Goal: Task Accomplishment & Management: Use online tool/utility

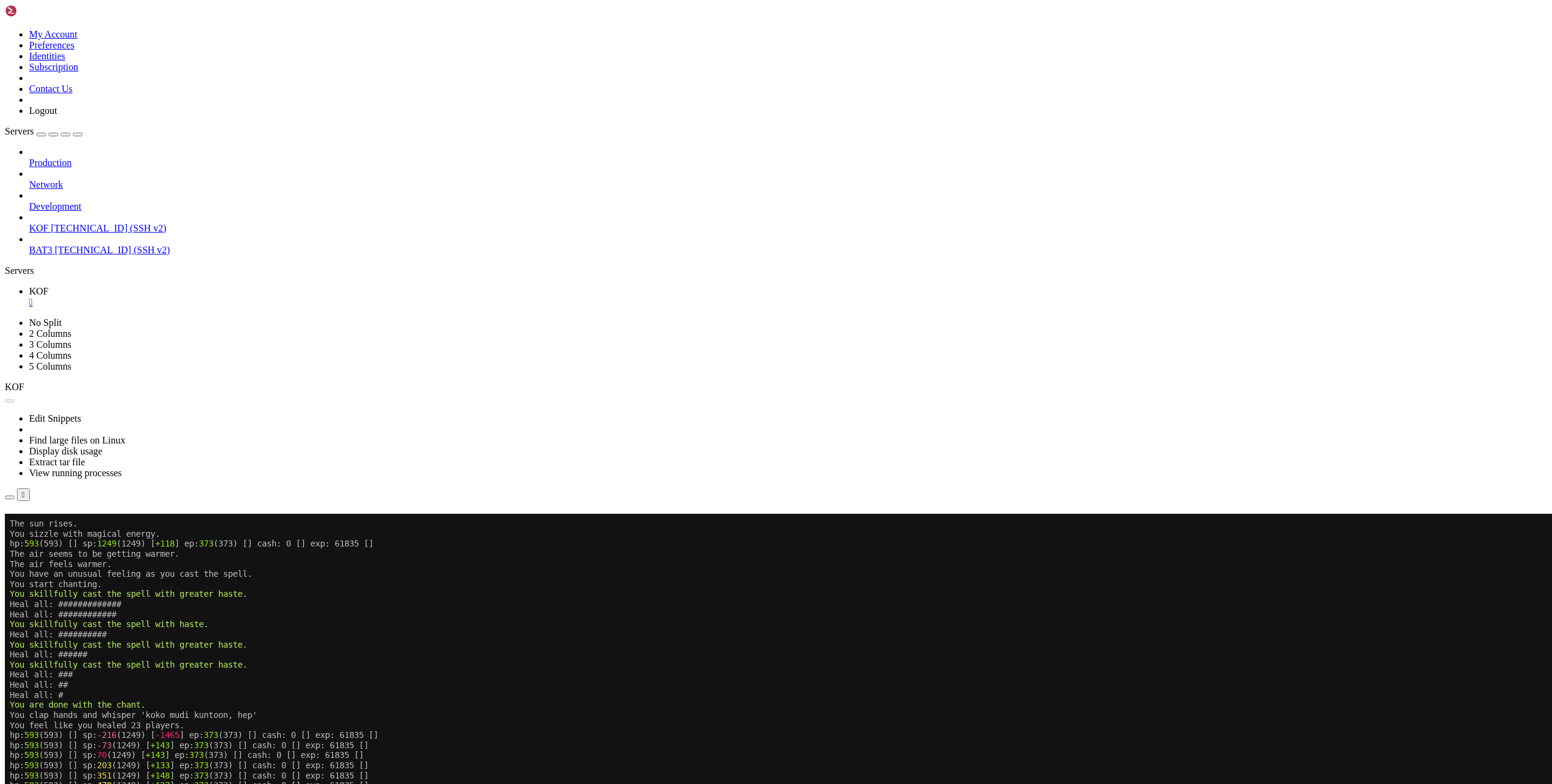
scroll to position [161, 0]
click at [53, 525] on button "Reconnect" at bounding box center [29, 531] width 48 height 12
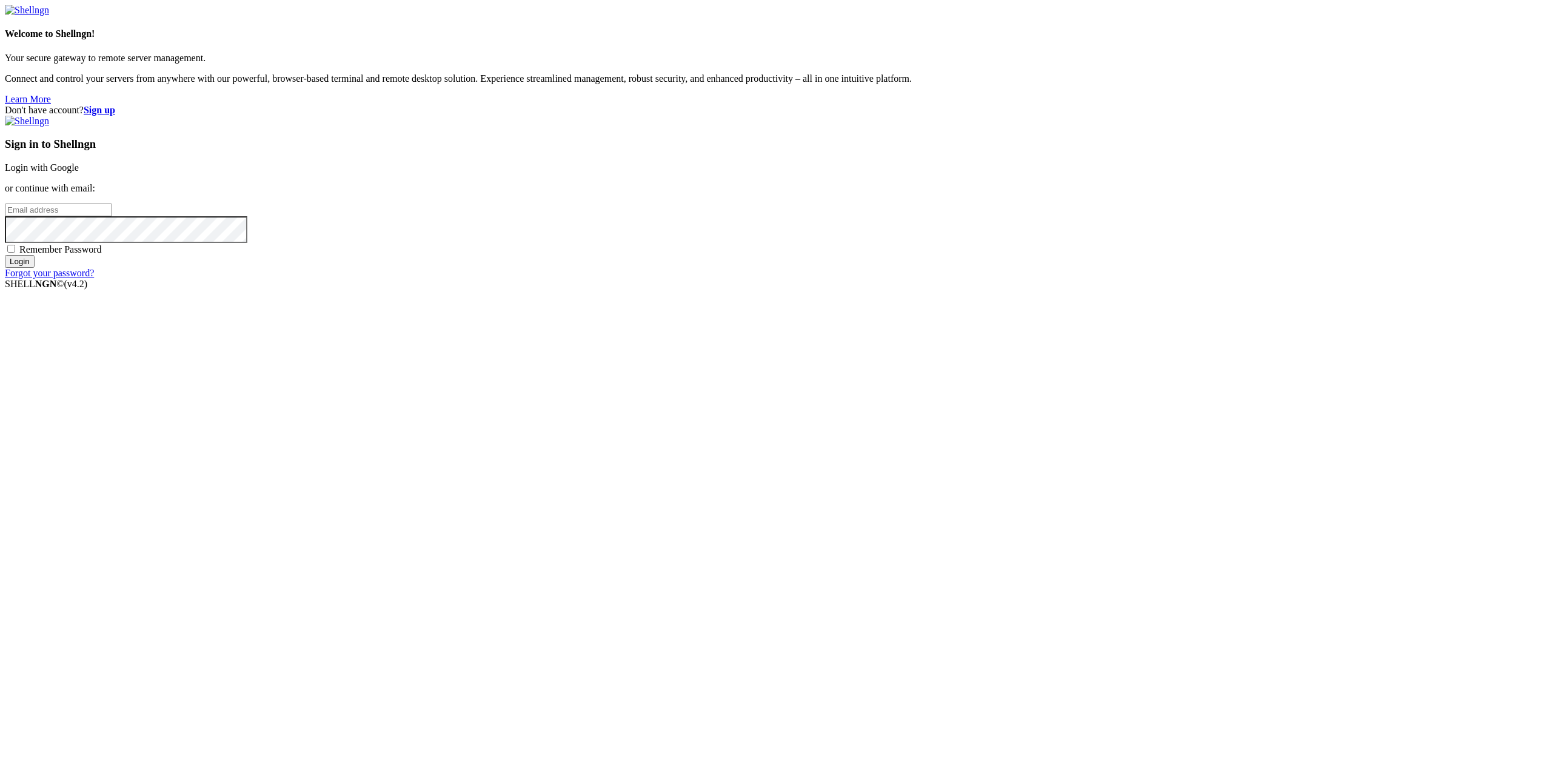
type input "gcoindreau@yahoo.com"
click at [34, 268] on input "Login" at bounding box center [19, 261] width 30 height 12
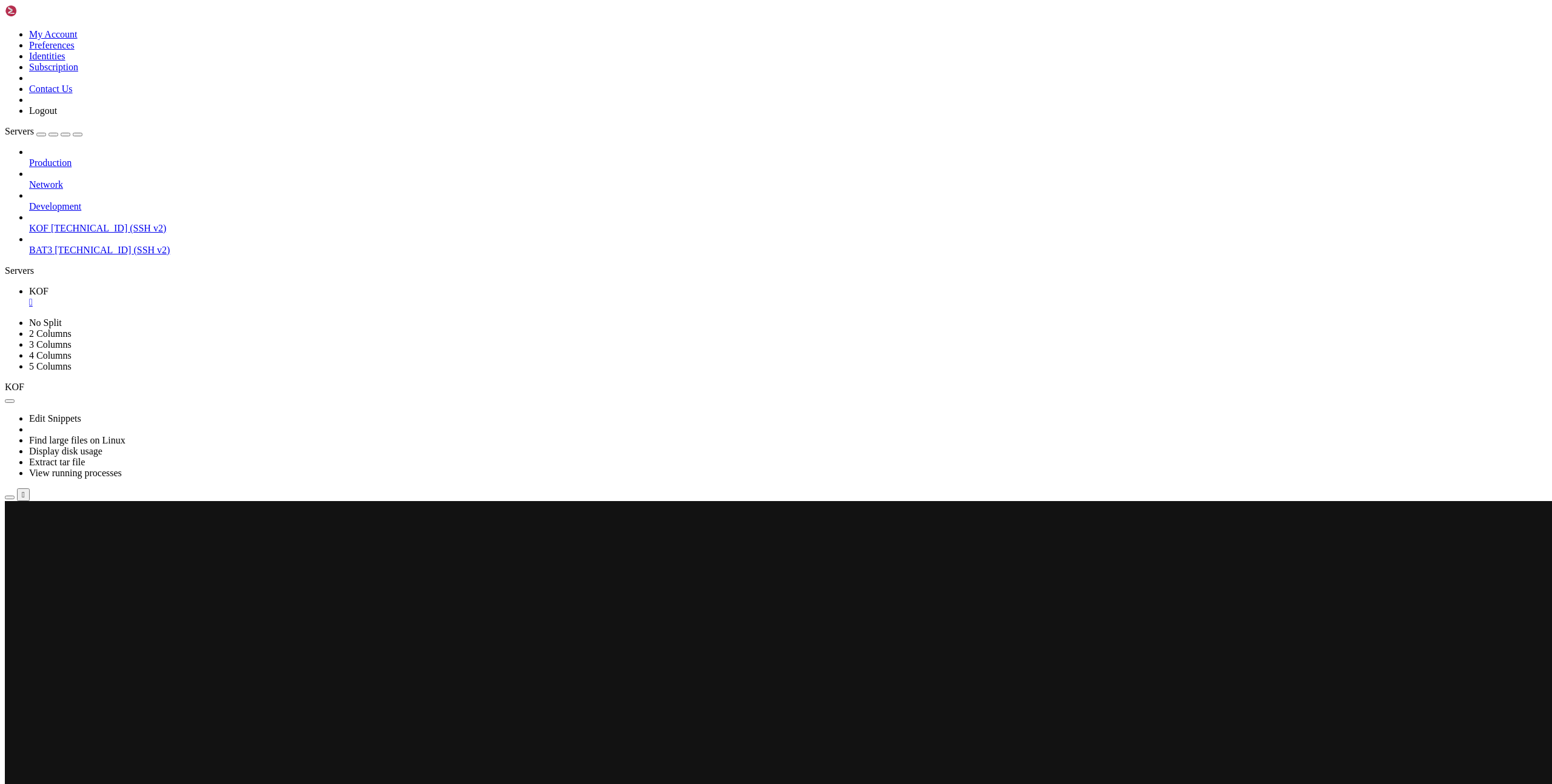
scroll to position [323, 0]
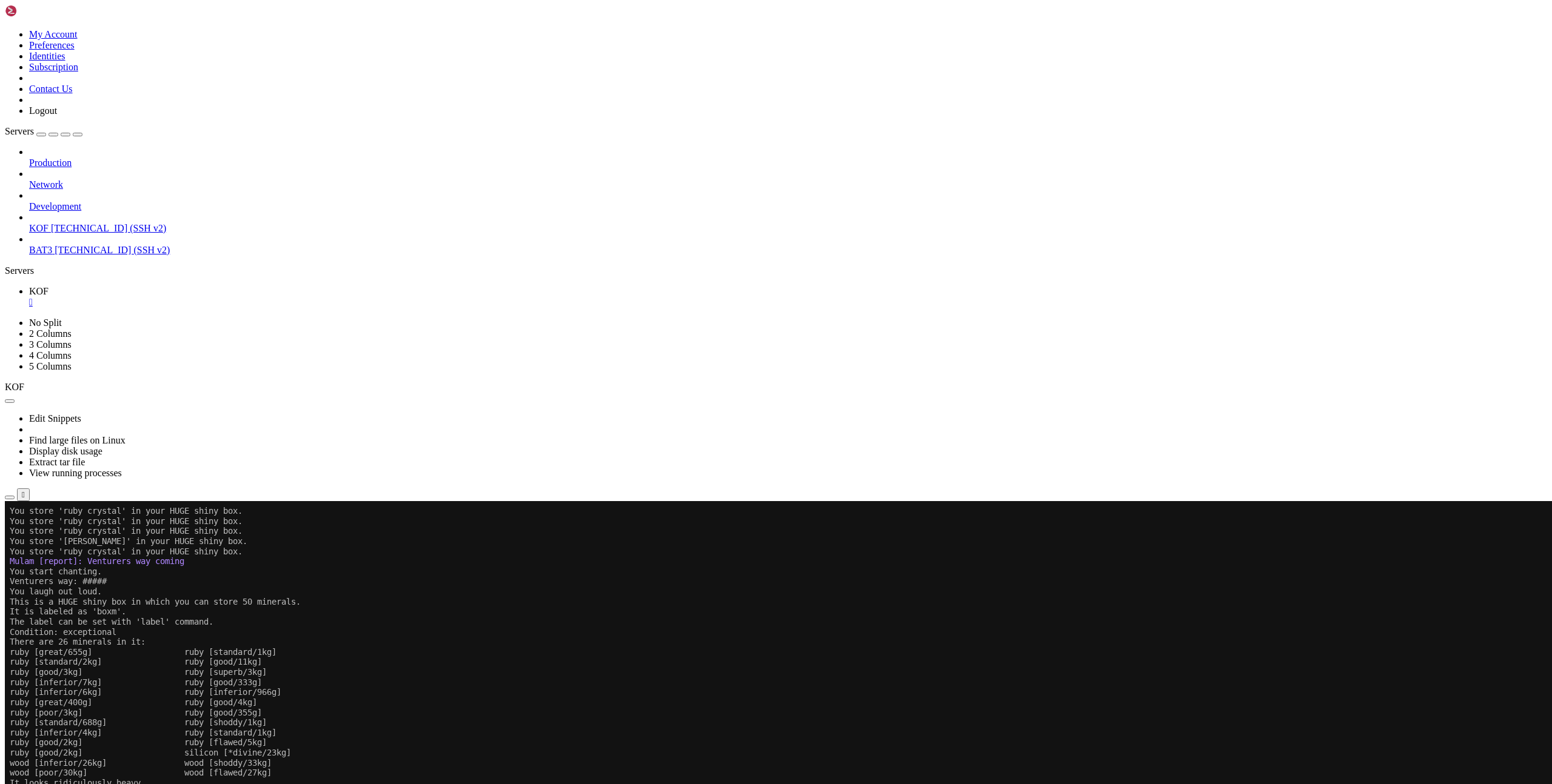
scroll to position [323, 0]
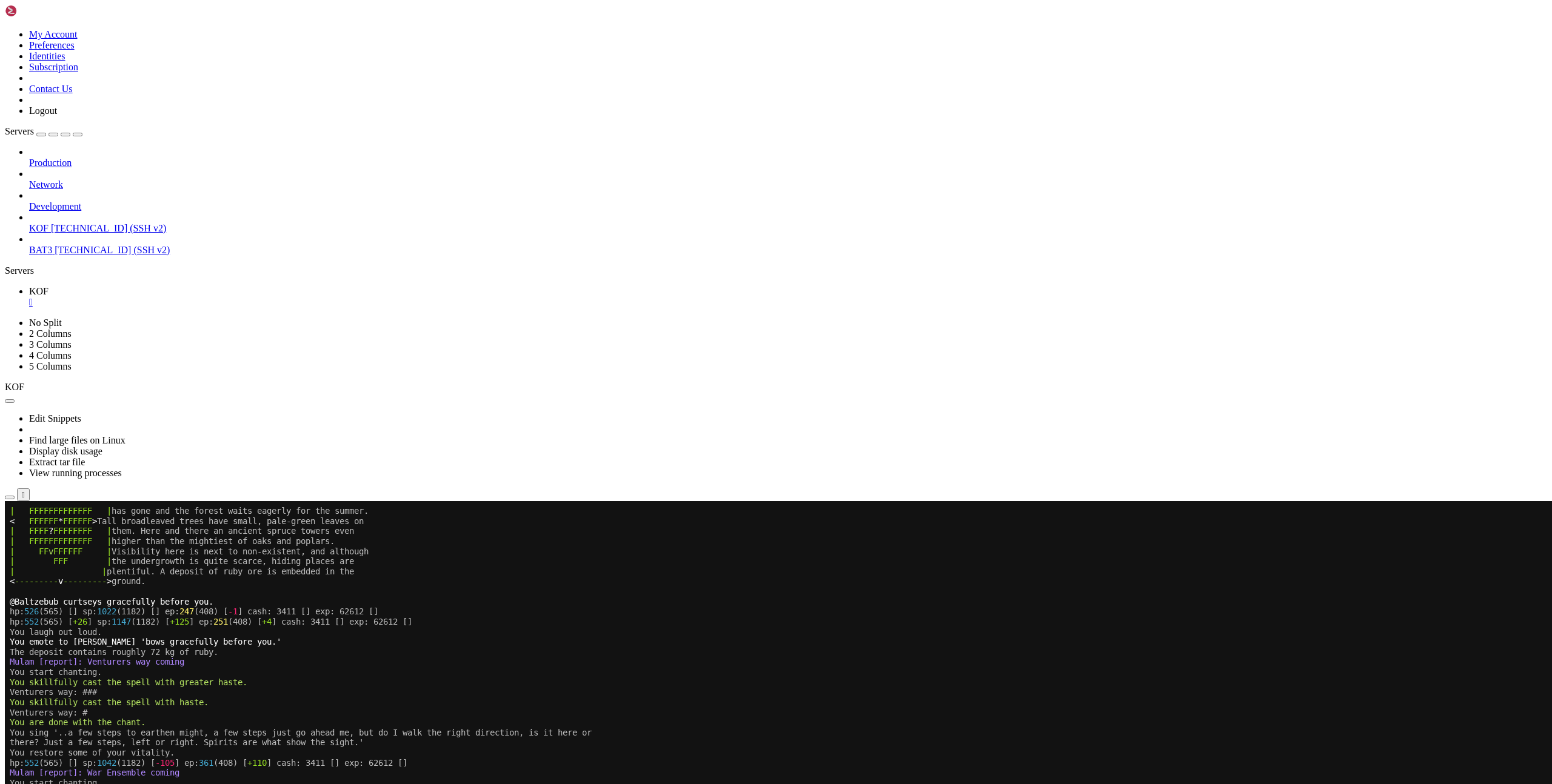
scroll to position [323, 0]
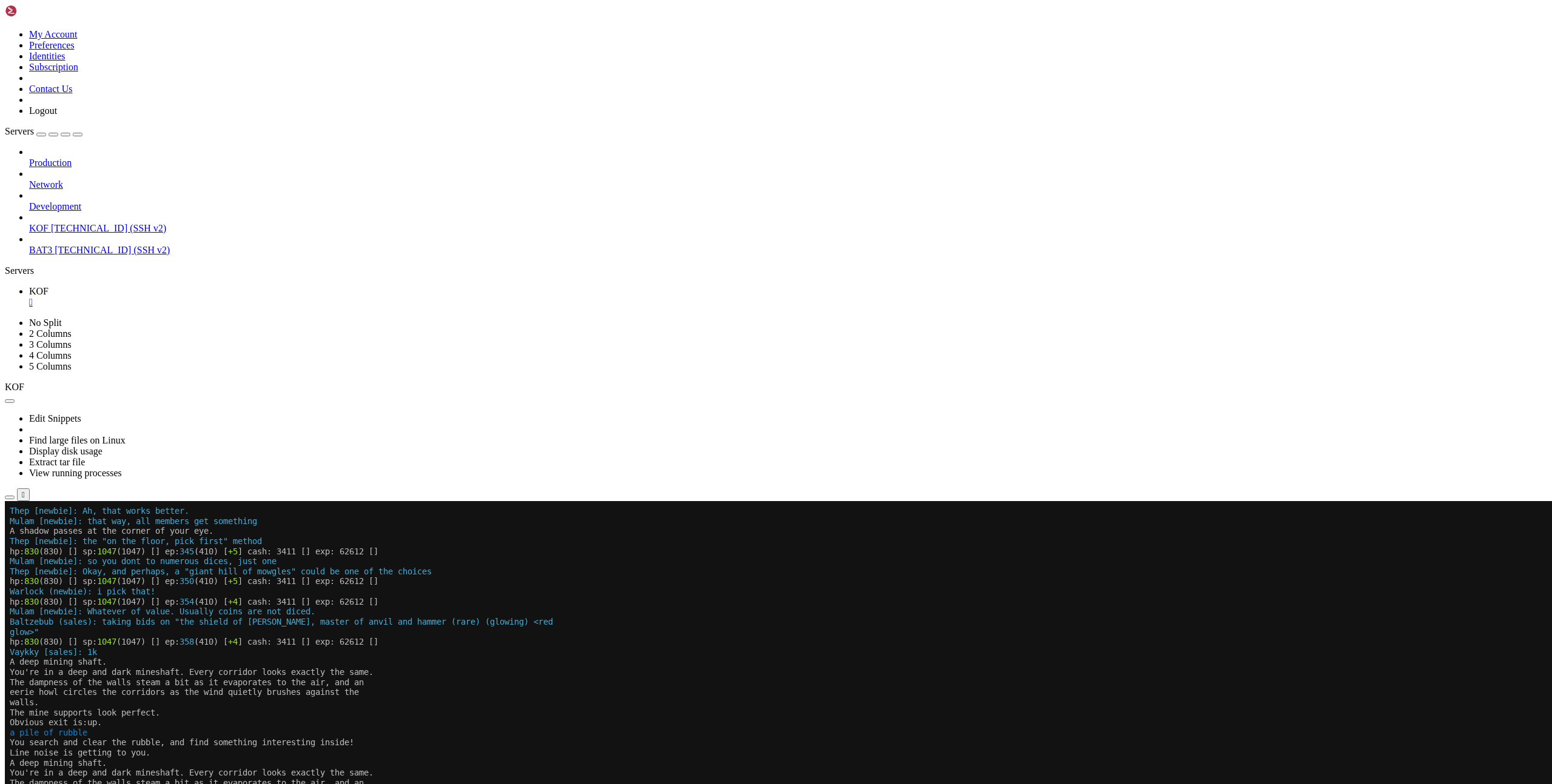
click at [773, 612] on x-row "Mulam [newbie]: Whatever of value. Usually coins are not diced." at bounding box center [704, 612] width 1389 height 10
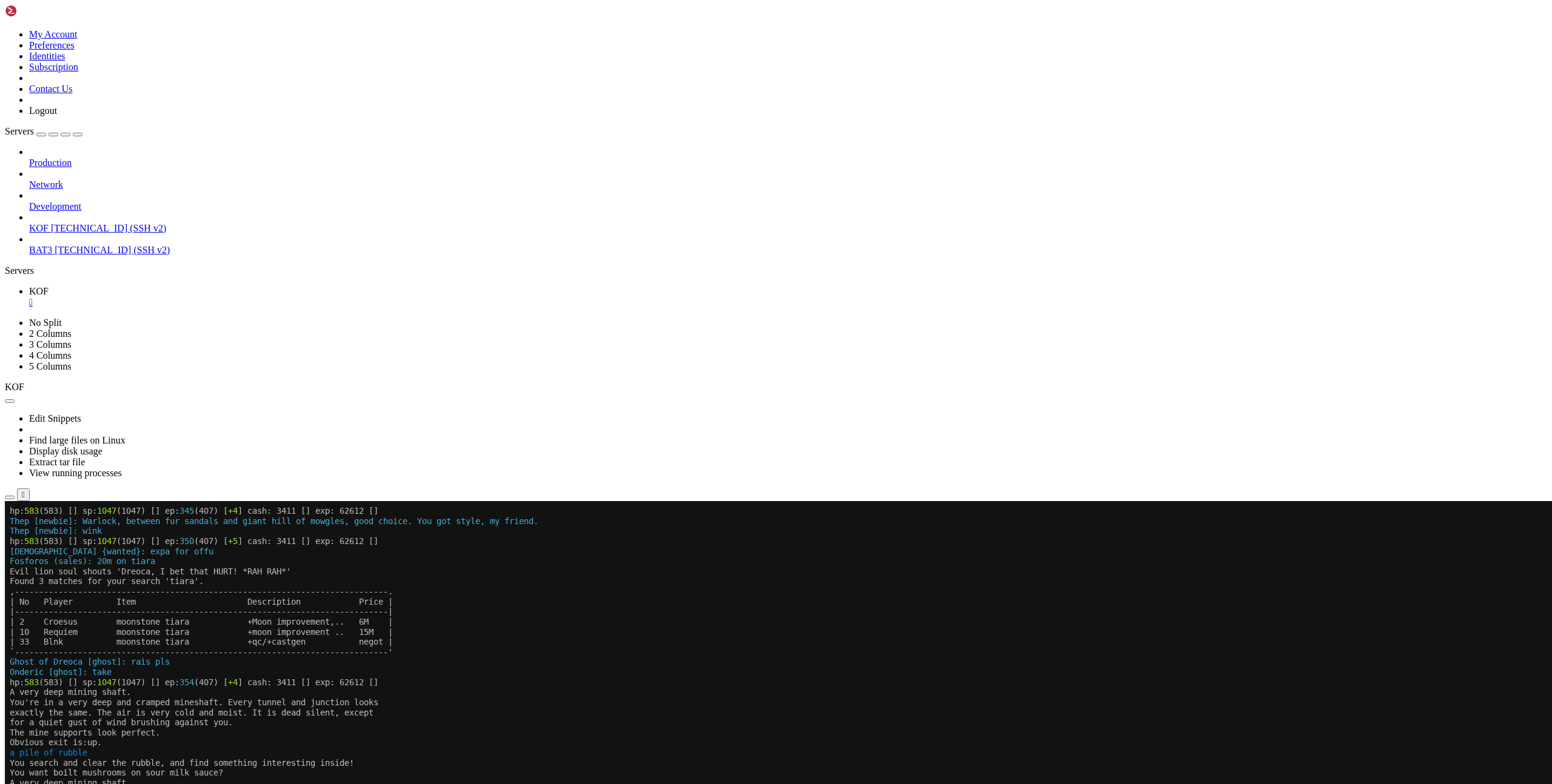
drag, startPoint x: 103, startPoint y: 924, endPoint x: 198, endPoint y: 898, distance: 98.5
copy span "expalle klo 20?"
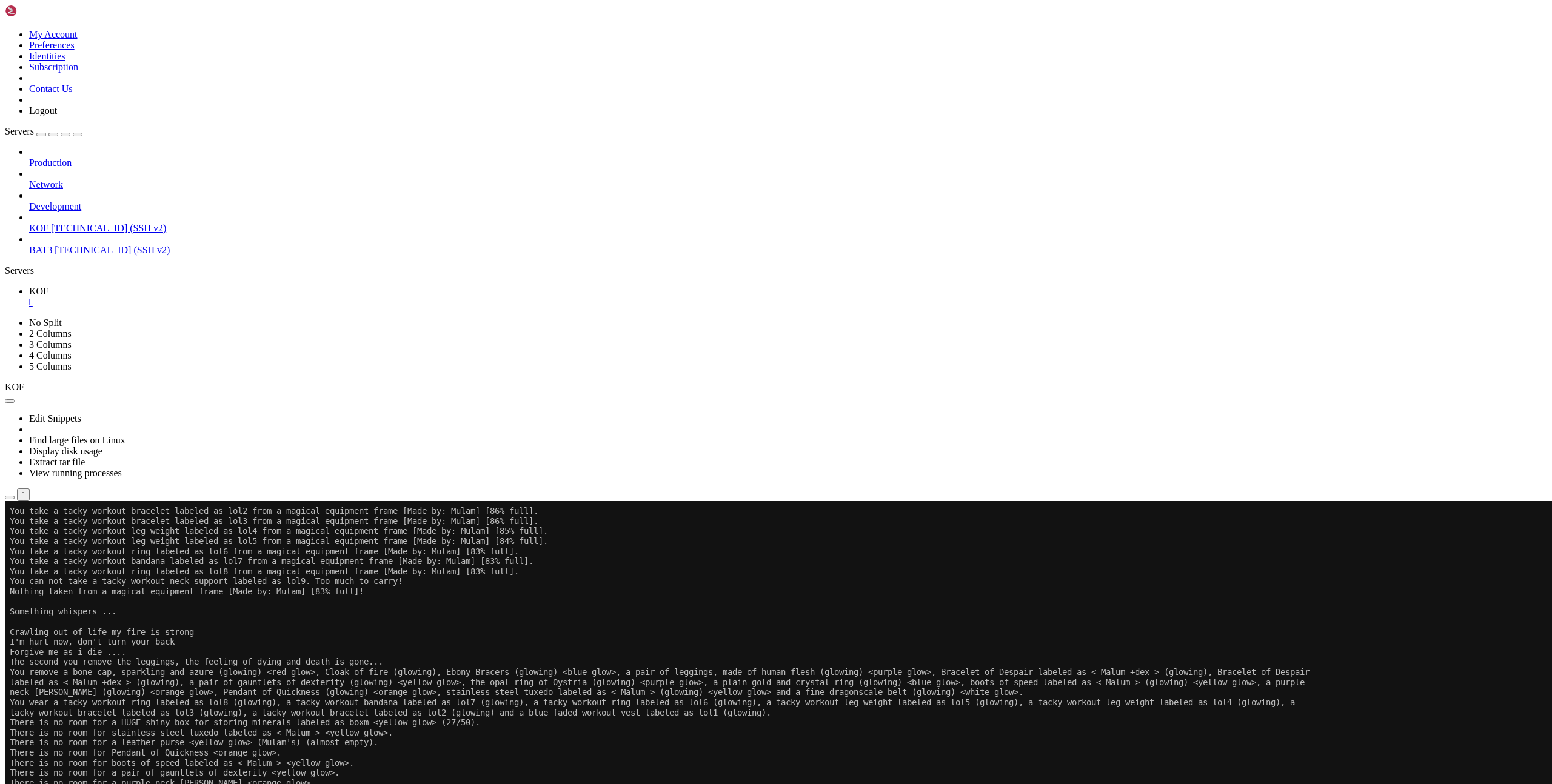
click at [680, 783] on x-row "You put a slender shovel, a tiny cat carrier <orange glow>, the opal ring of Oy…" at bounding box center [704, 793] width 1389 height 10
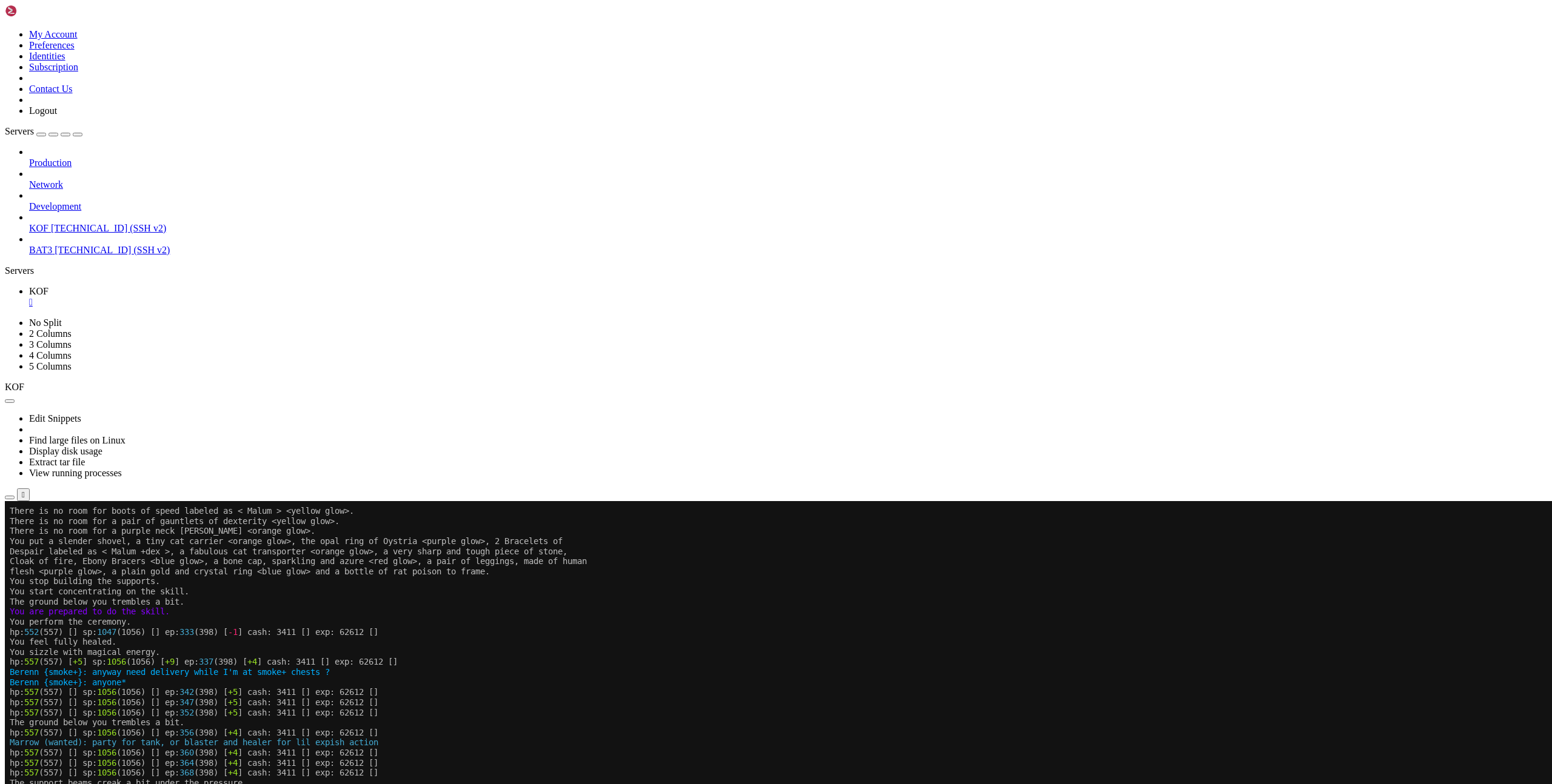
click at [690, 783] on x-row "The support beams creak a bit under the pressure." at bounding box center [704, 783] width 1389 height 10
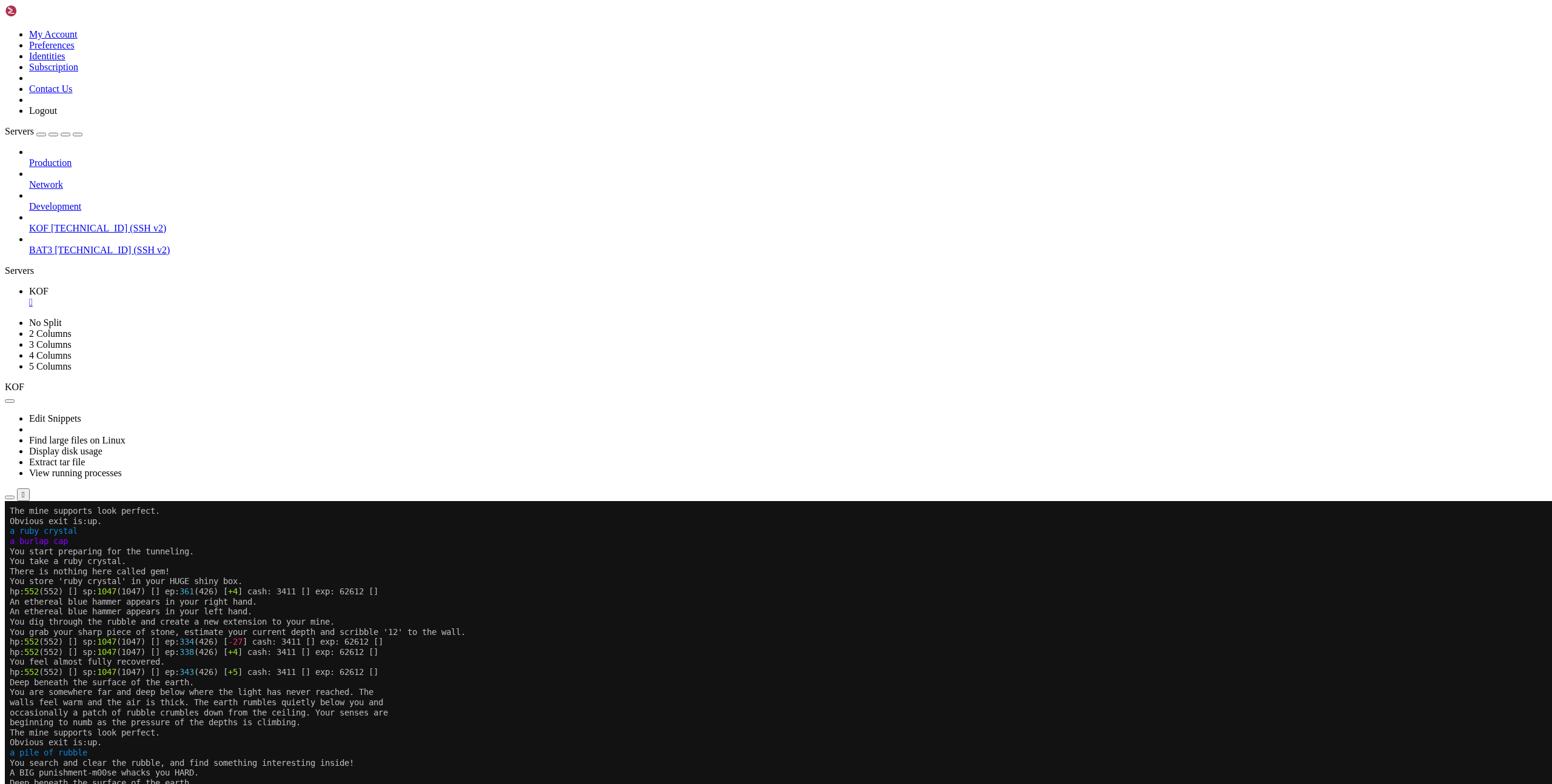
click at [68, 245] on span "[TECHNICAL_ID] (SSH v2)" at bounding box center [112, 250] width 115 height 10
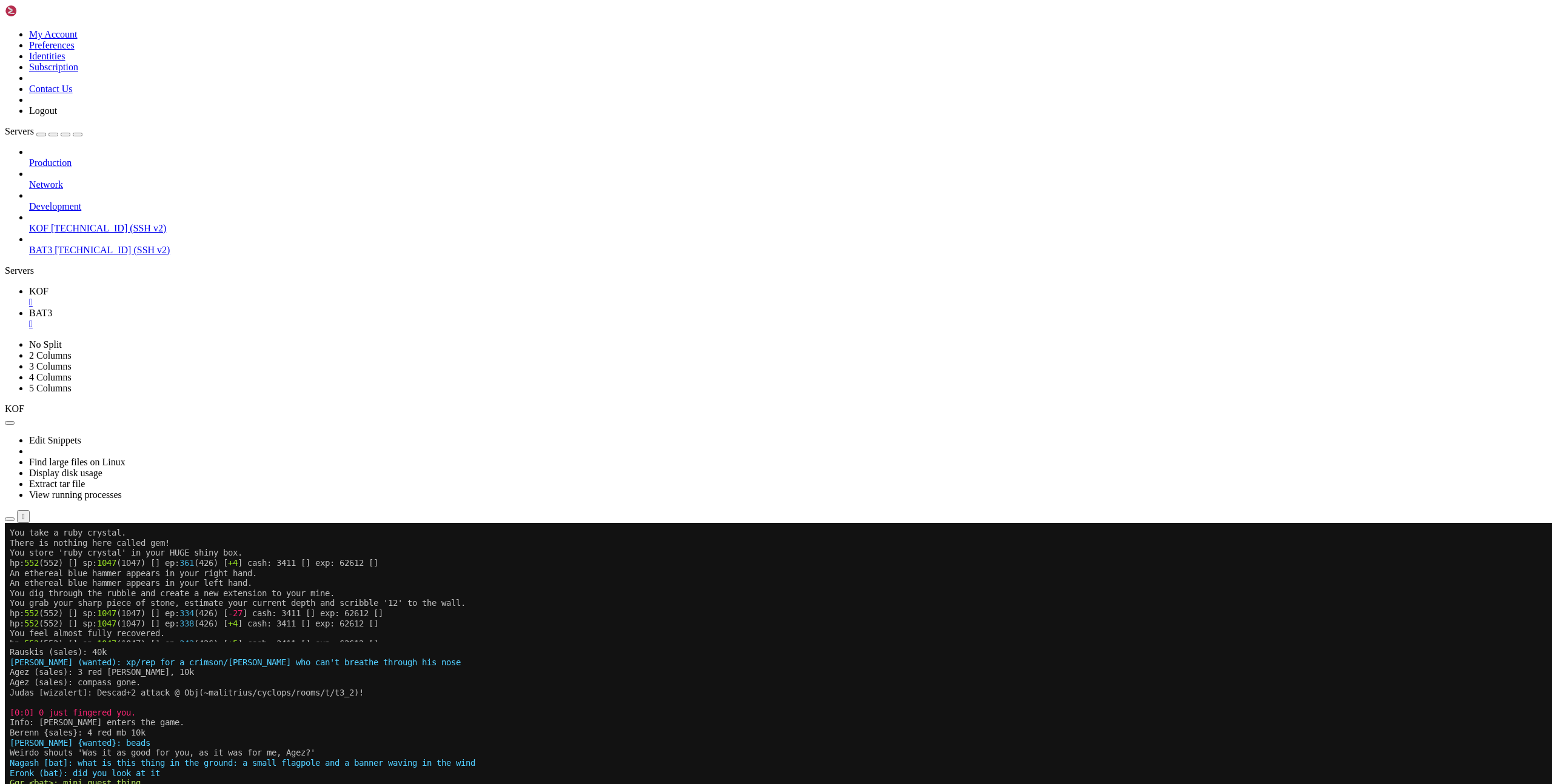
scroll to position [836, 0]
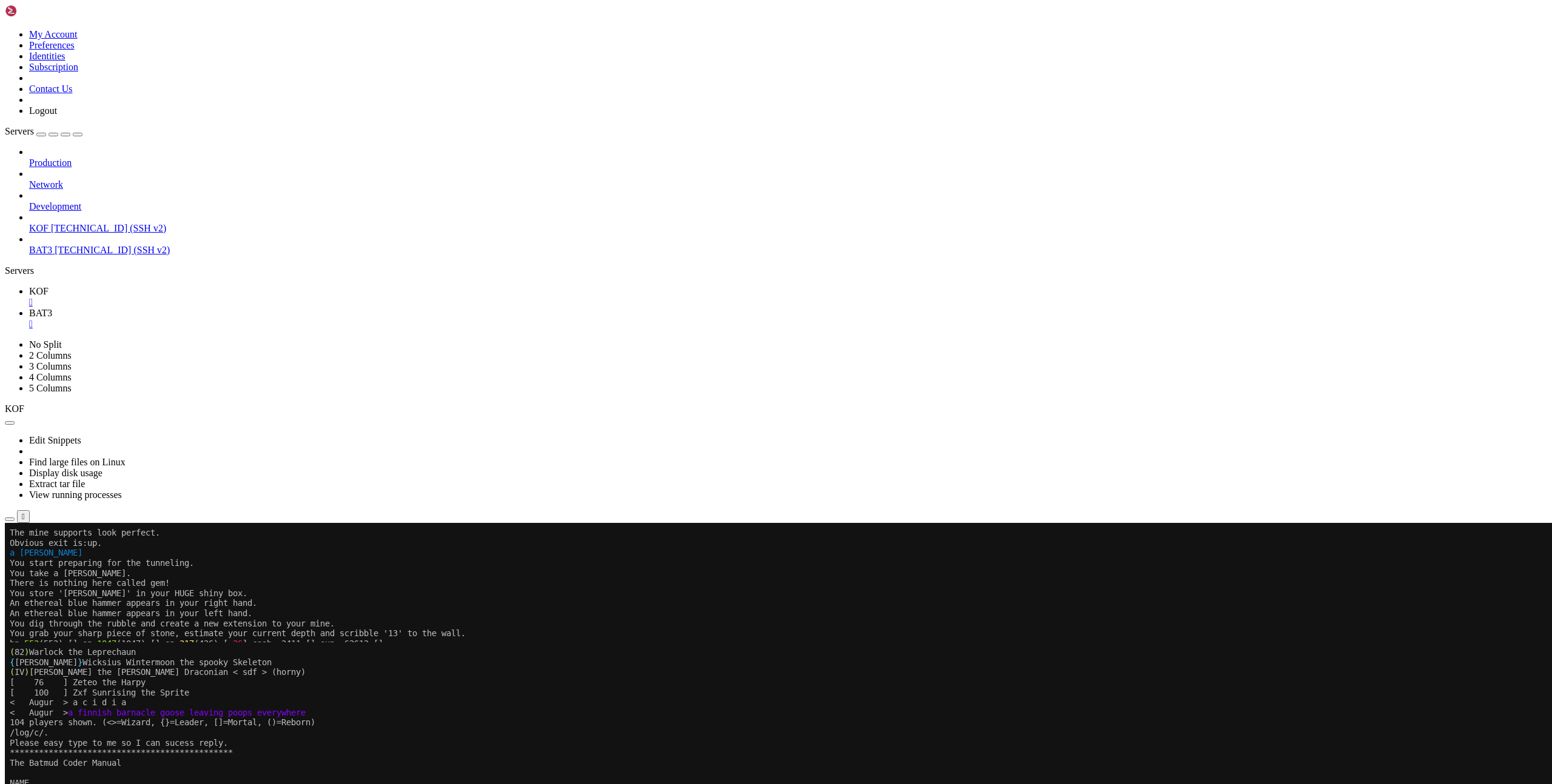
scroll to position [836, 0]
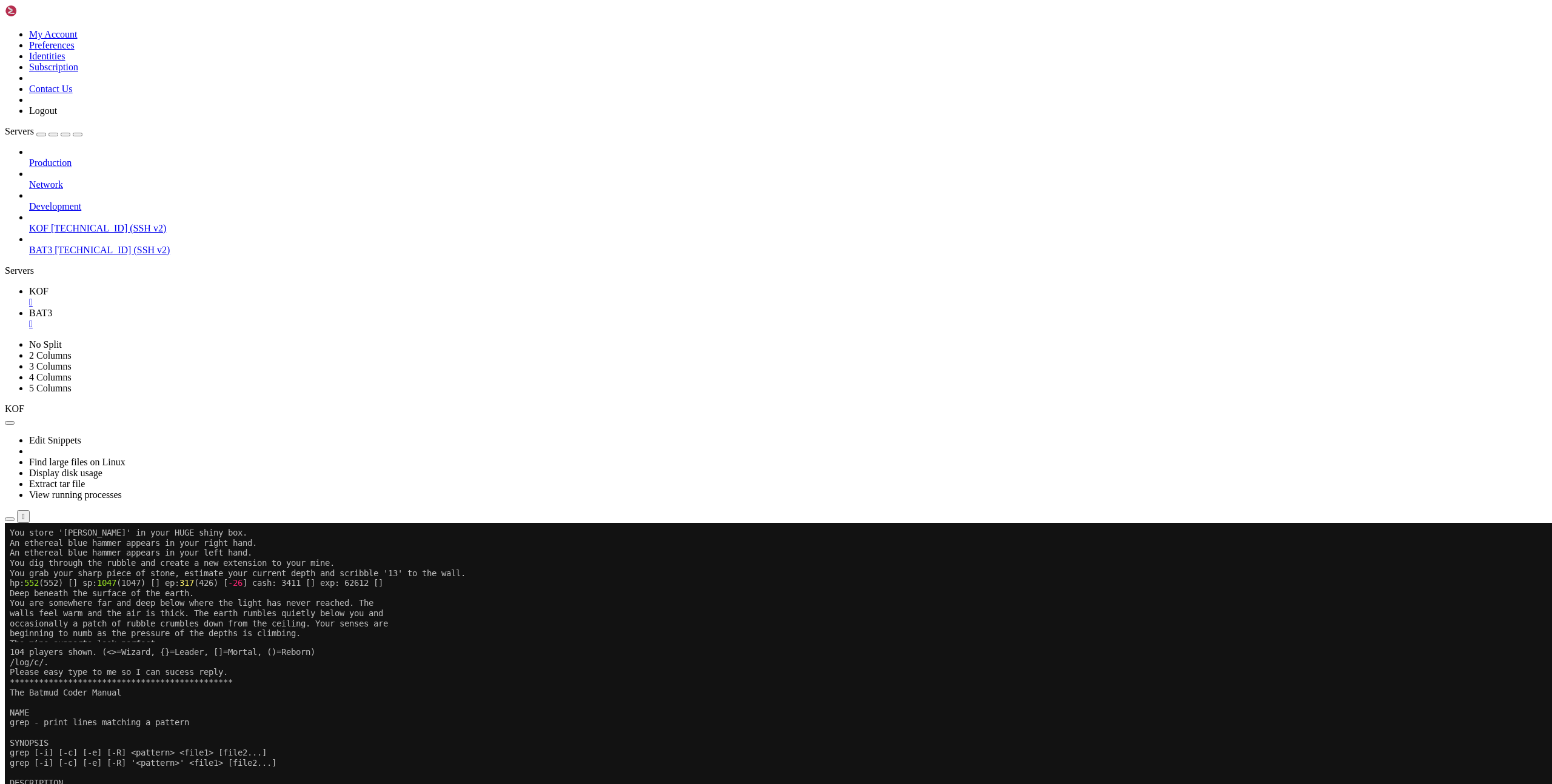
click at [1014, 758] on x-row "grep [-i] [-c] [-e] [-R] '<pattern>' <file1> [file2...]" at bounding box center [704, 763] width 1389 height 10
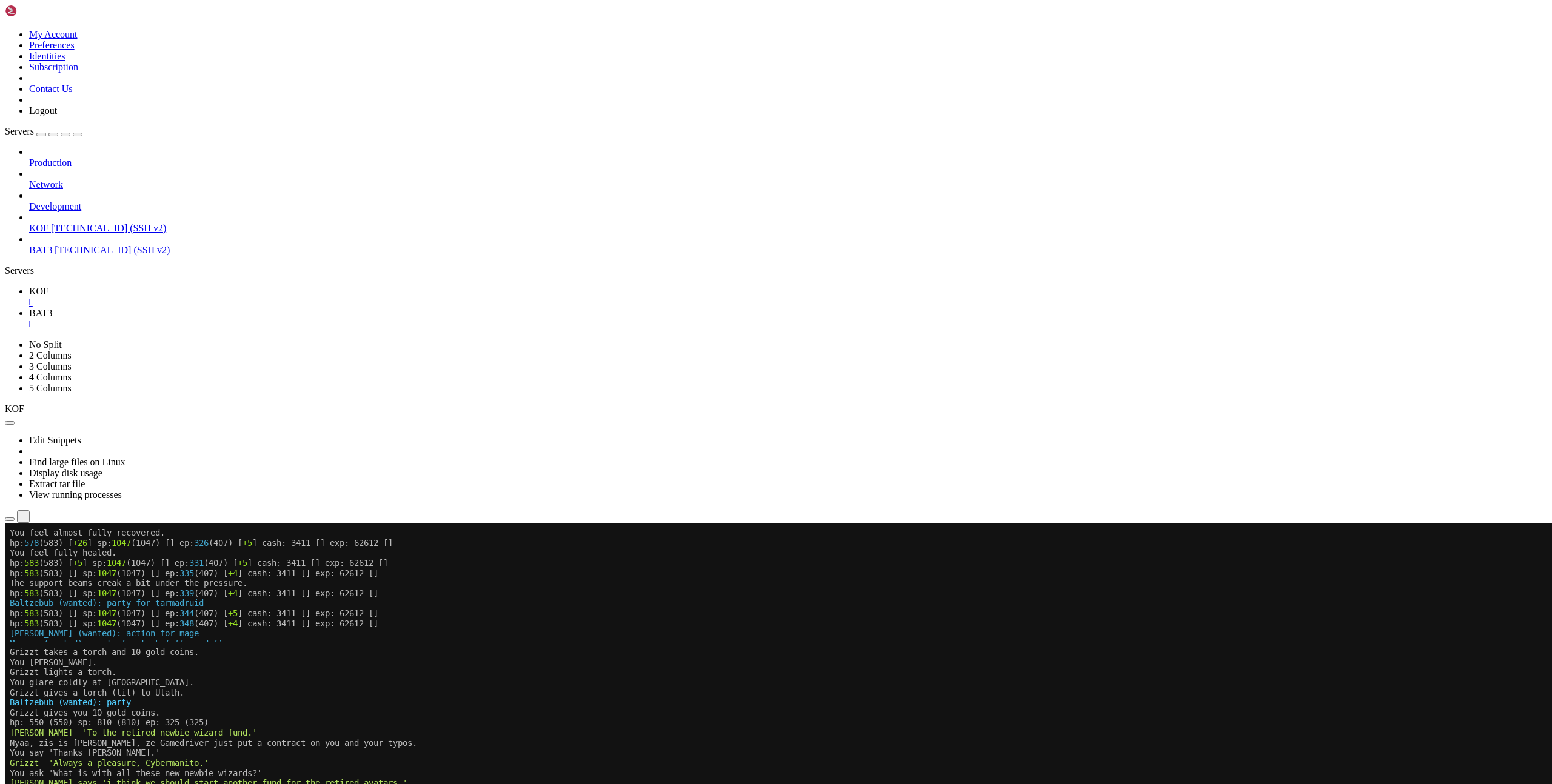
click at [48, 286] on span "KOF" at bounding box center [39, 291] width 19 height 10
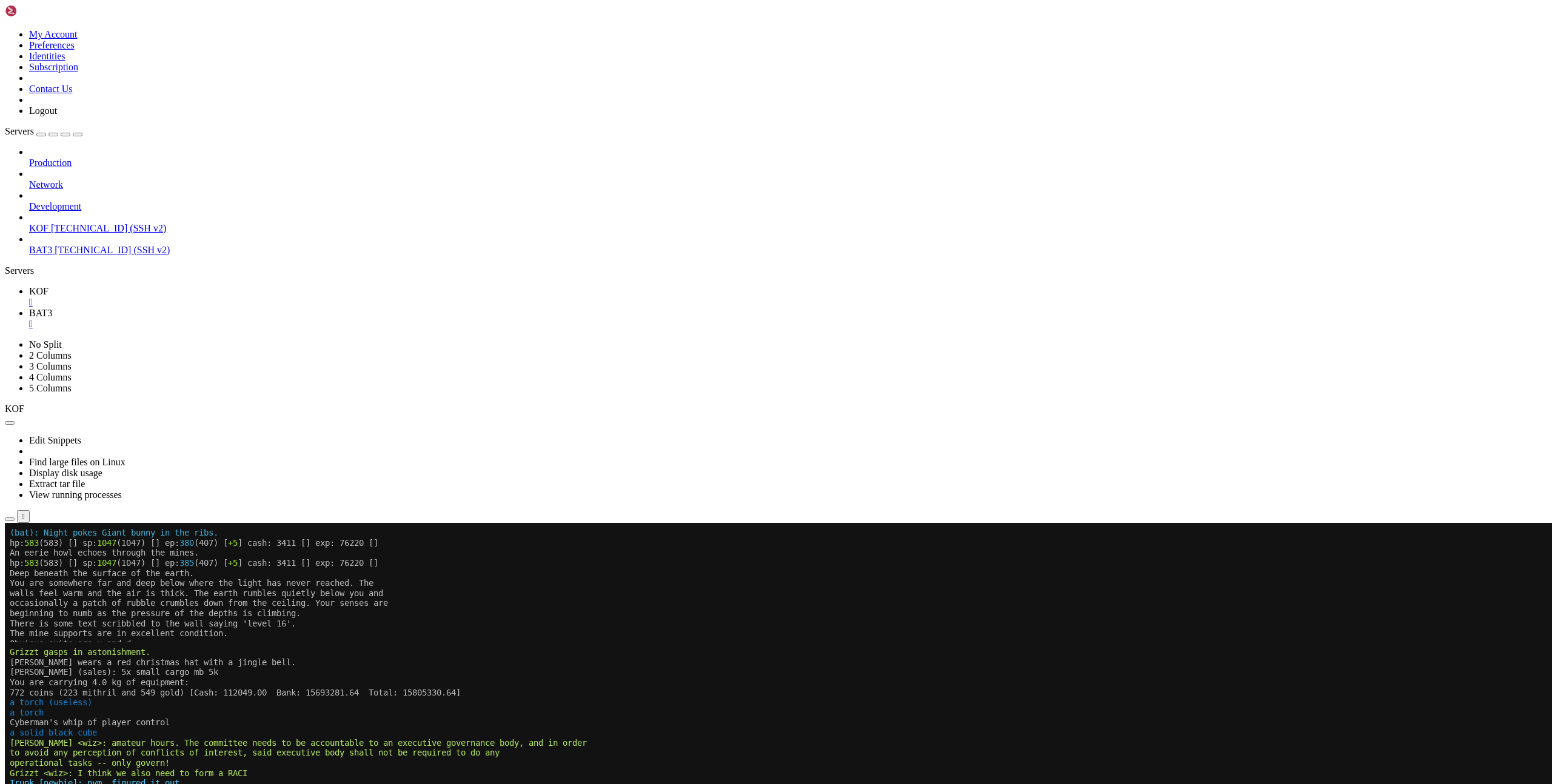
click at [52, 308] on span "BAT3" at bounding box center [40, 312] width 23 height 10
click at [48, 286] on span "KOF" at bounding box center [39, 291] width 19 height 10
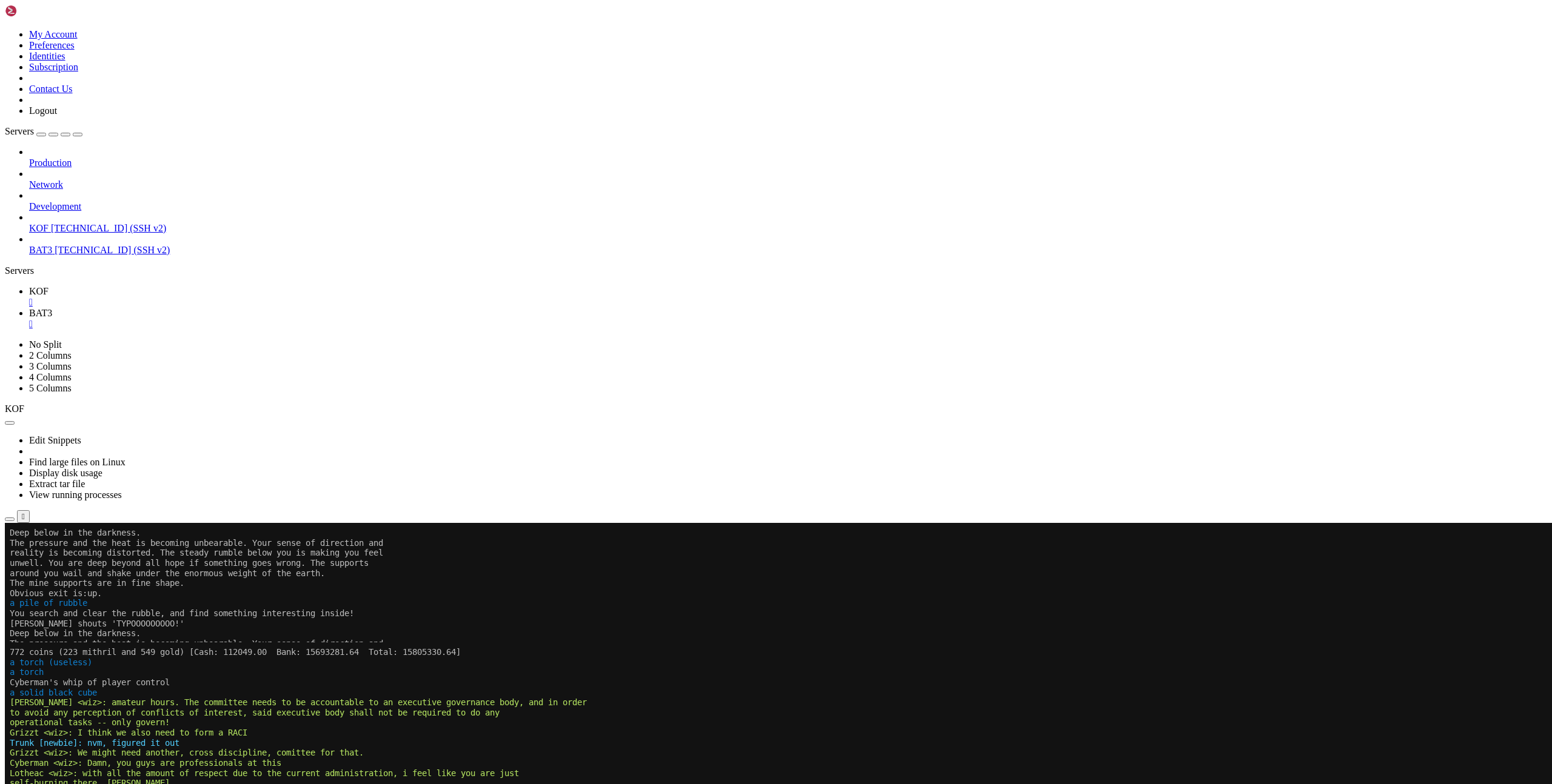
scroll to position [836, 0]
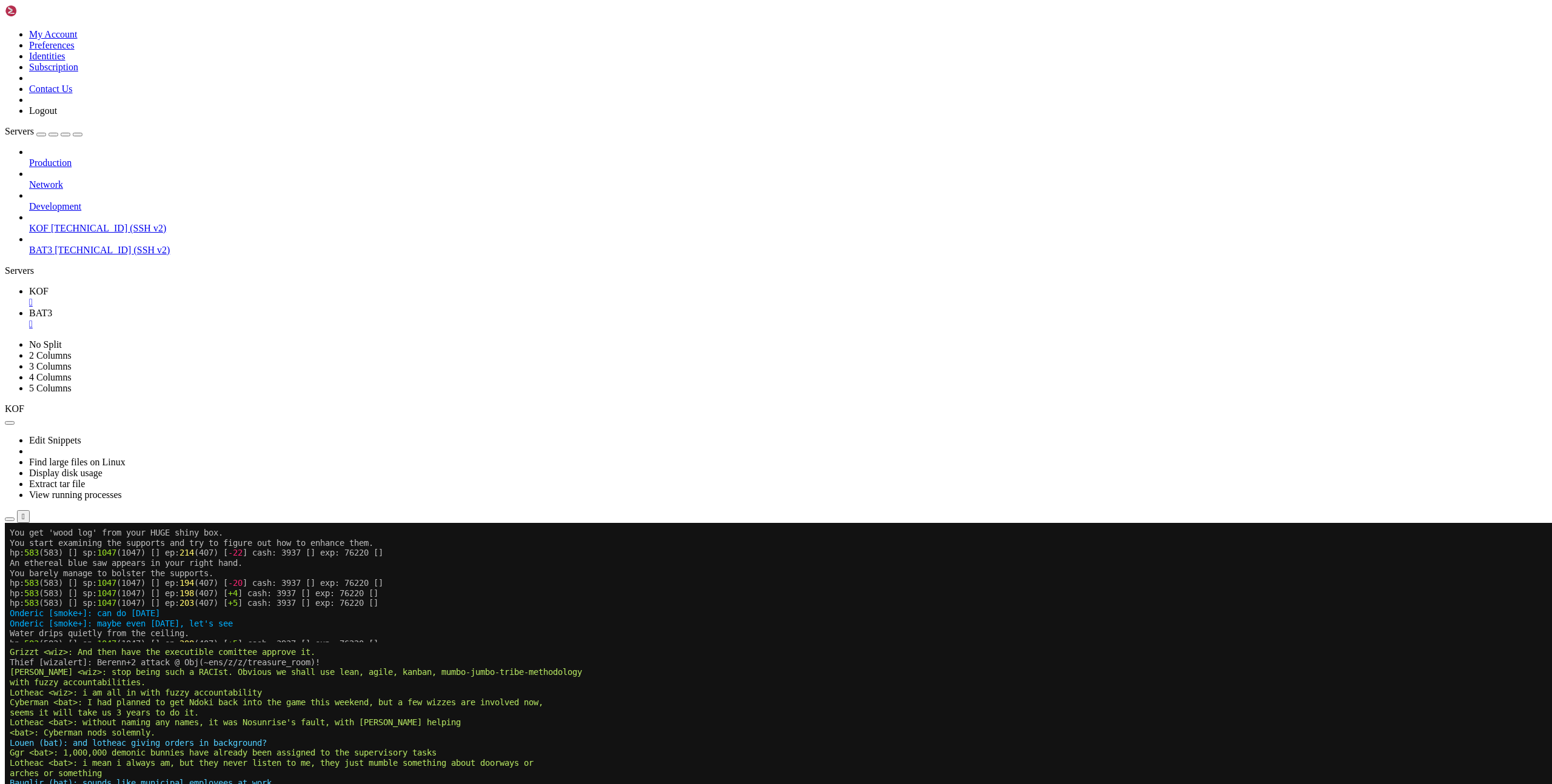
click at [52, 308] on span "BAT3" at bounding box center [40, 312] width 23 height 10
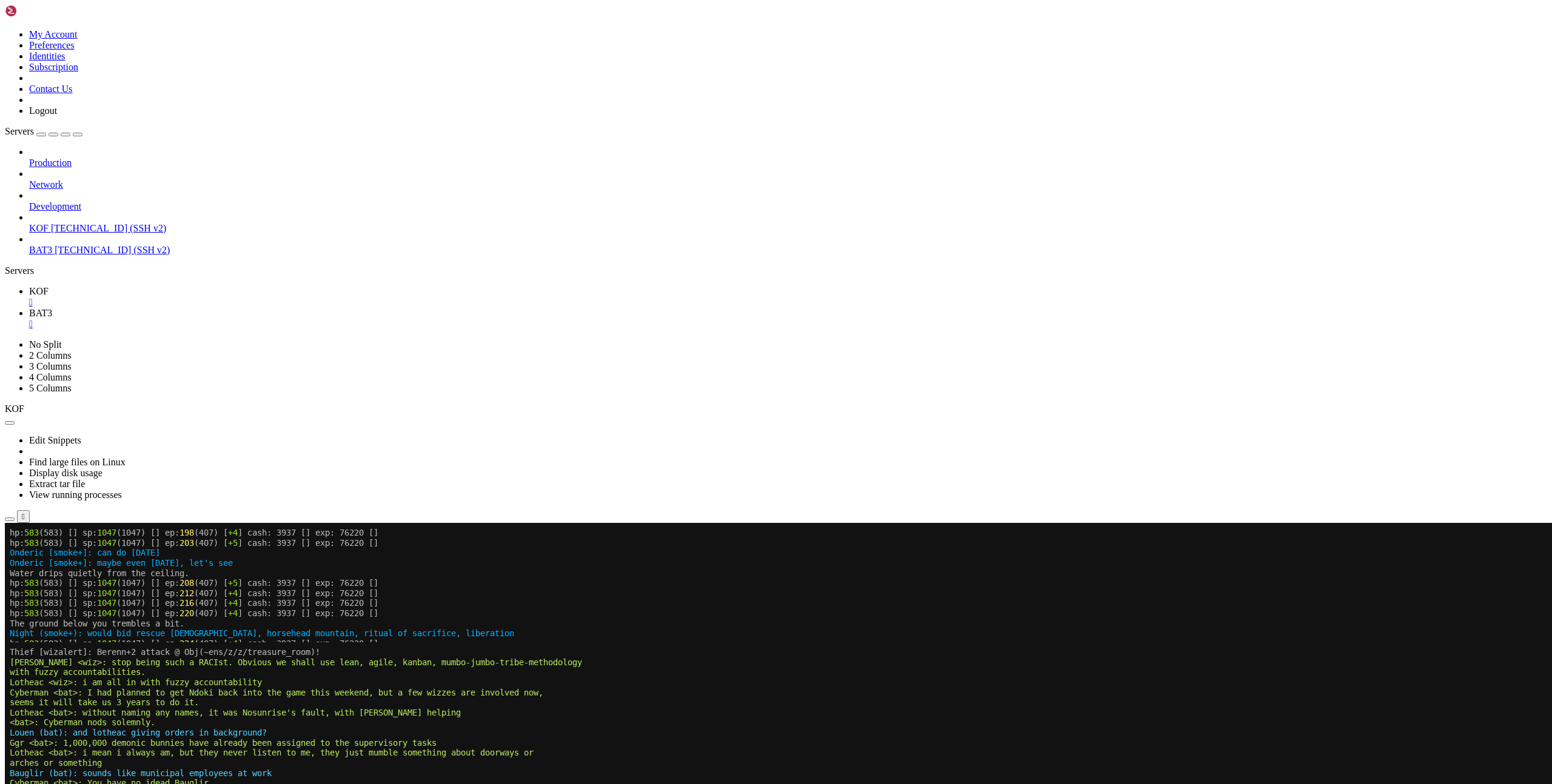
click at [190, 286] on link "KOF " at bounding box center [788, 297] width 1518 height 22
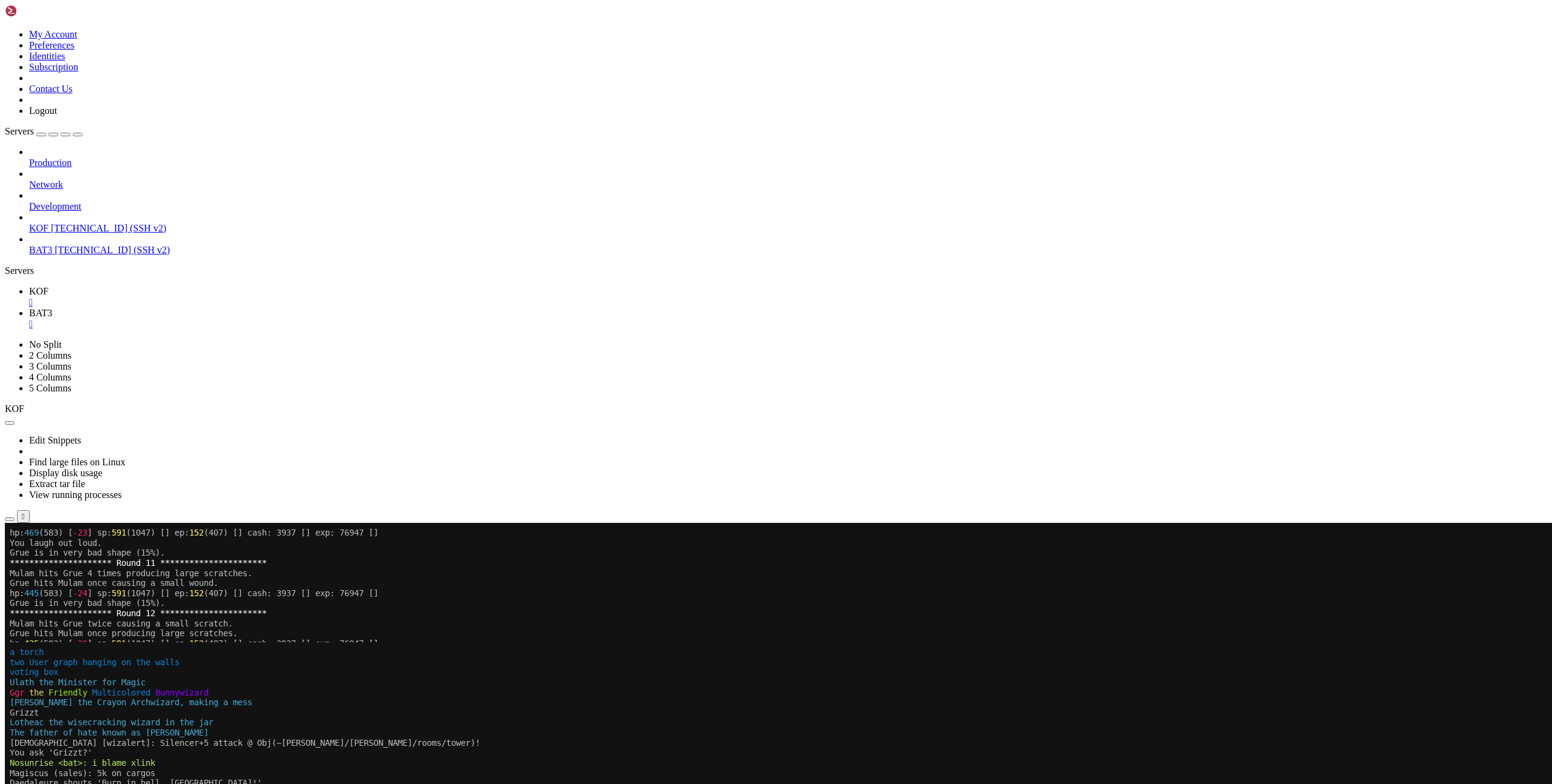
click at [797, 663] on x-row "**********" at bounding box center [704, 663] width 1389 height 10
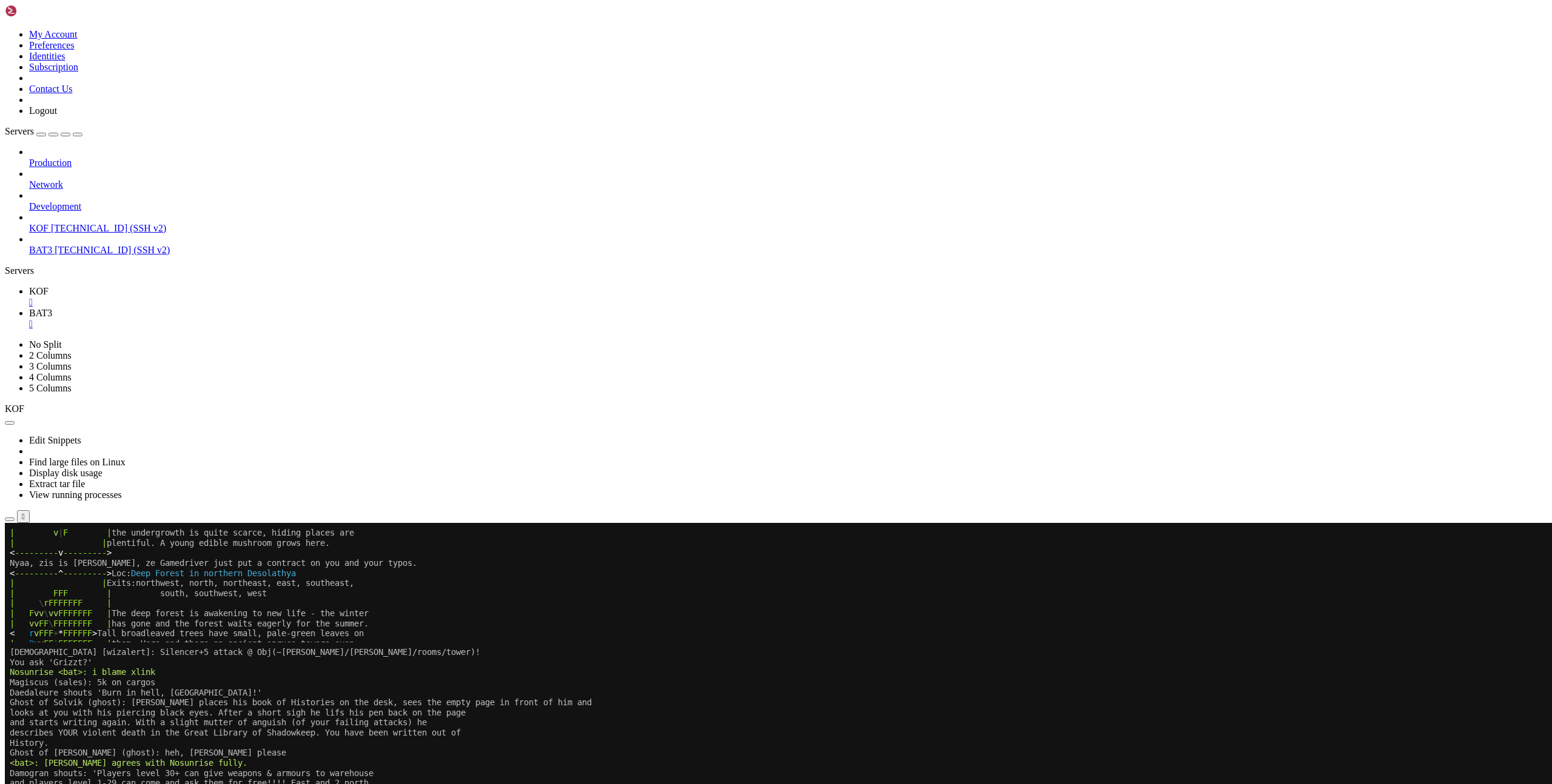
click at [52, 308] on span "BAT3" at bounding box center [40, 312] width 23 height 10
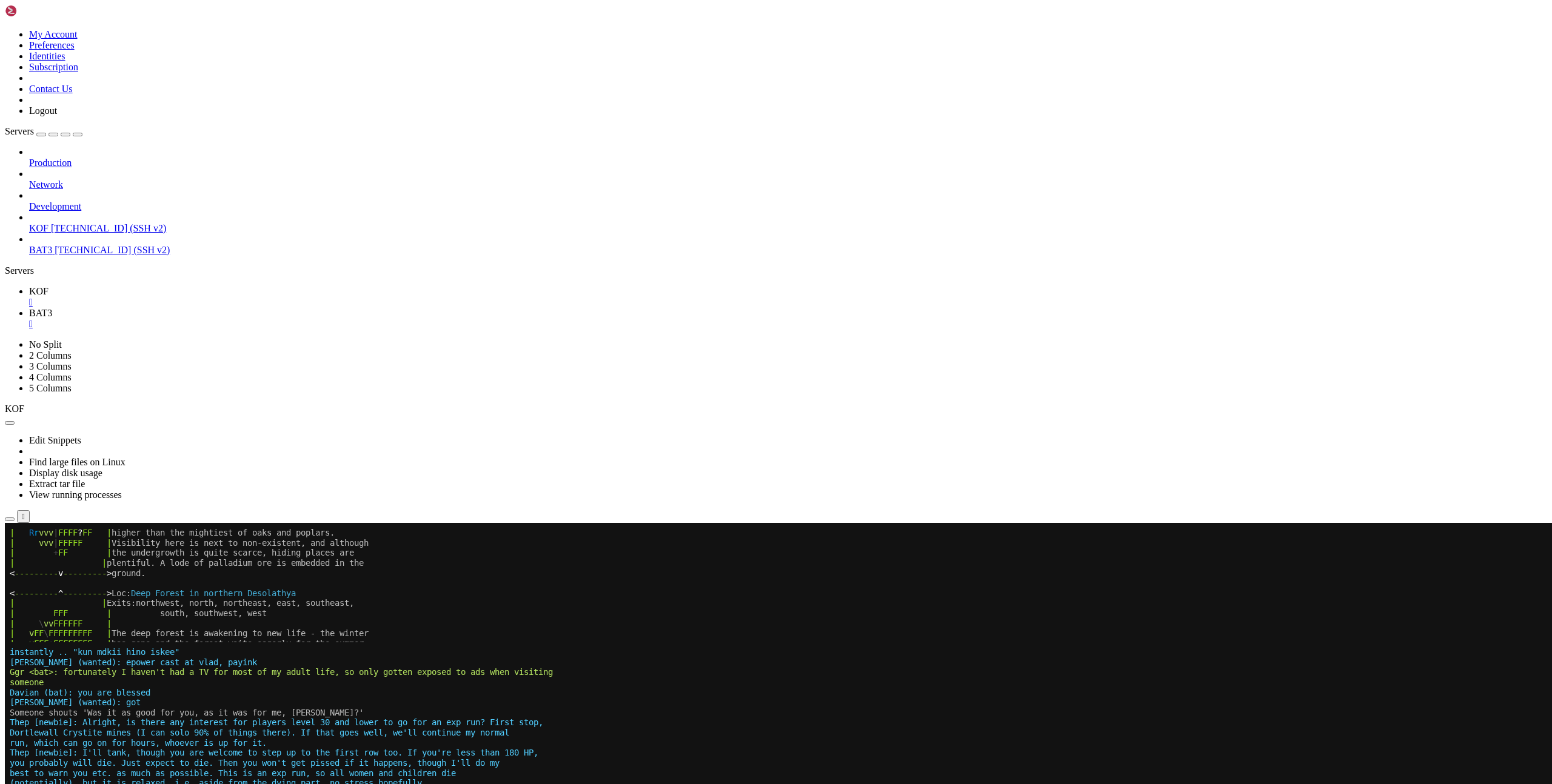
click at [48, 286] on span "KOF" at bounding box center [39, 291] width 19 height 10
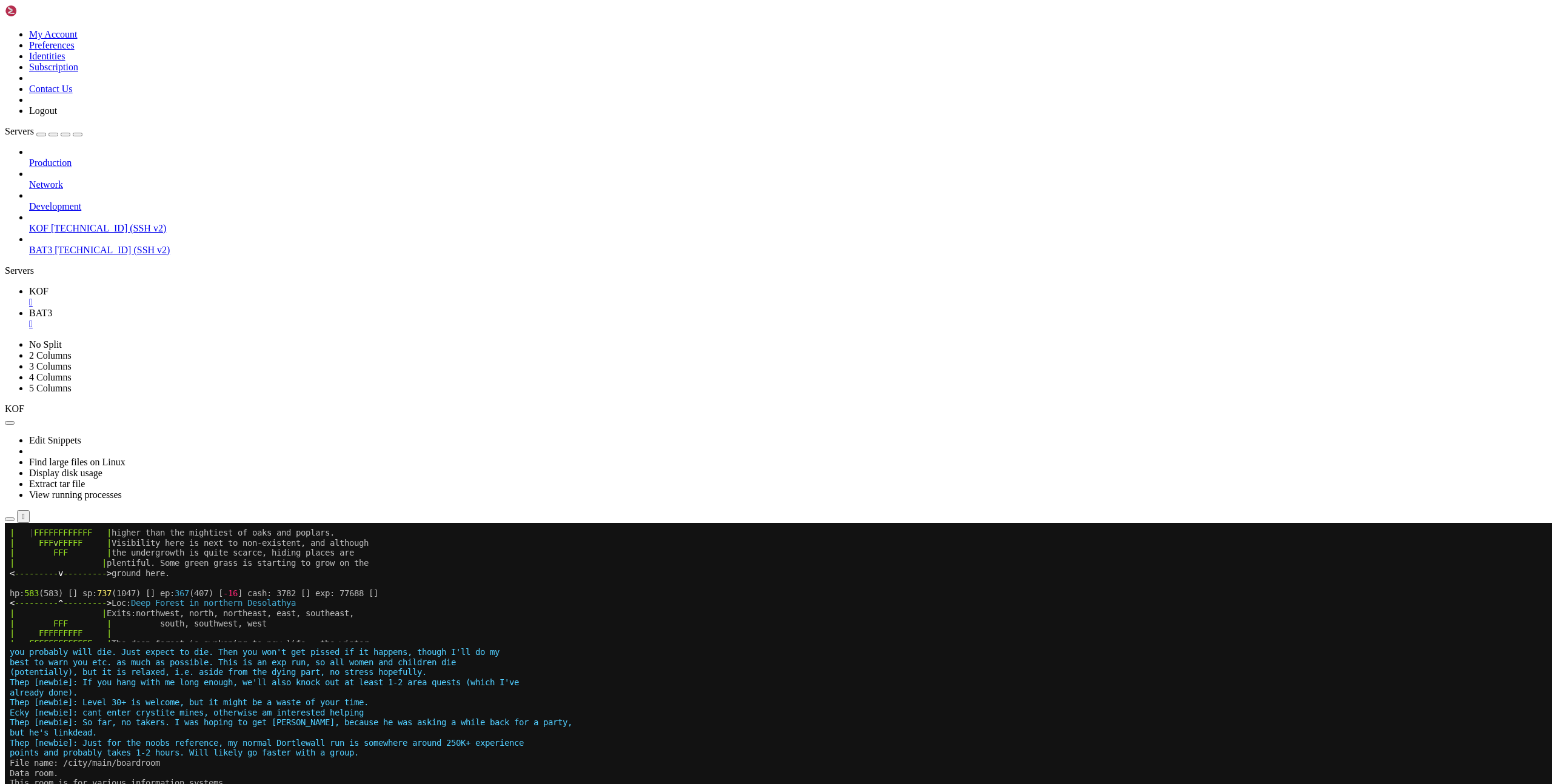
scroll to position [836, 0]
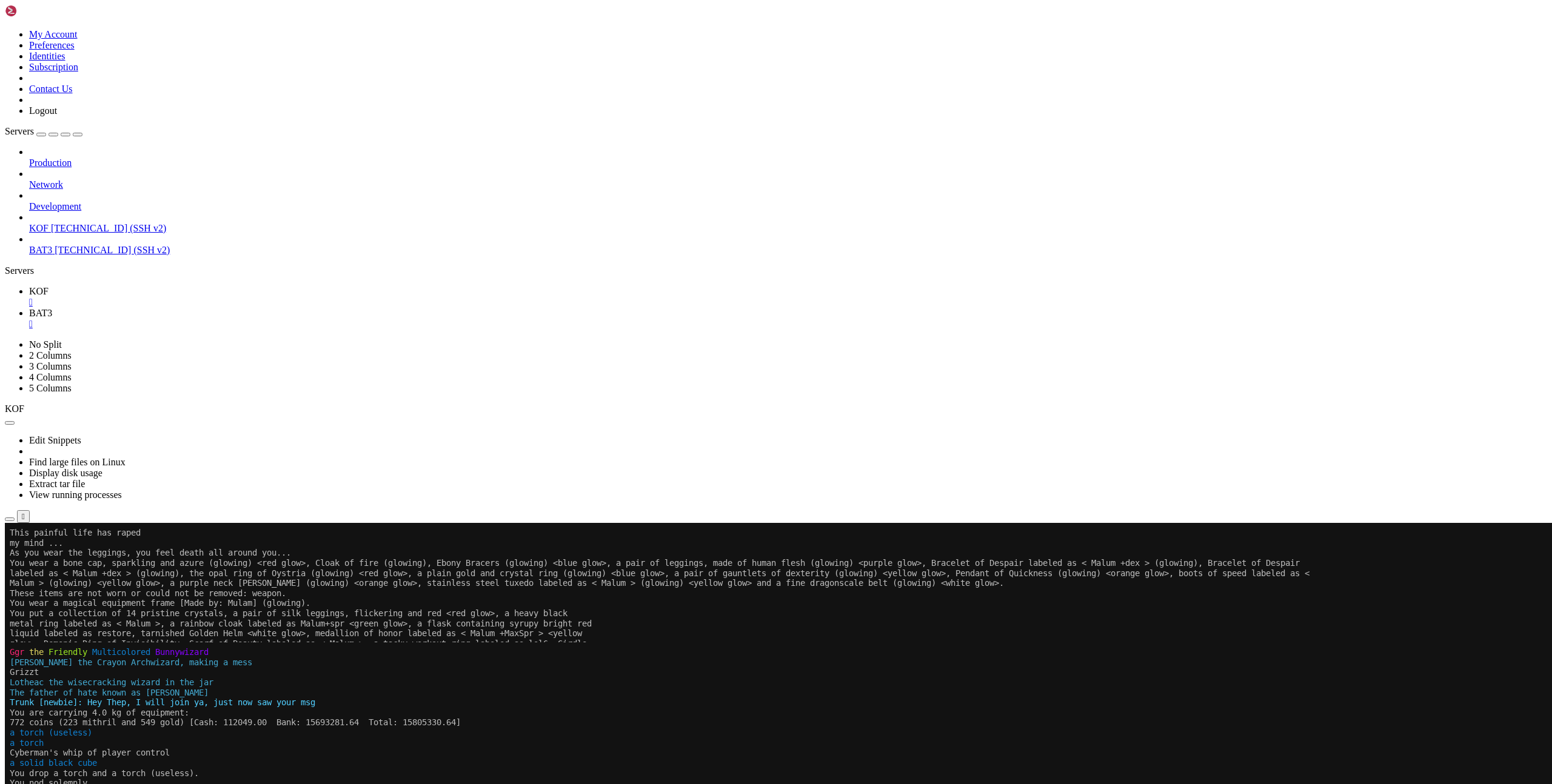
click at [52, 308] on span "BAT3" at bounding box center [40, 312] width 23 height 10
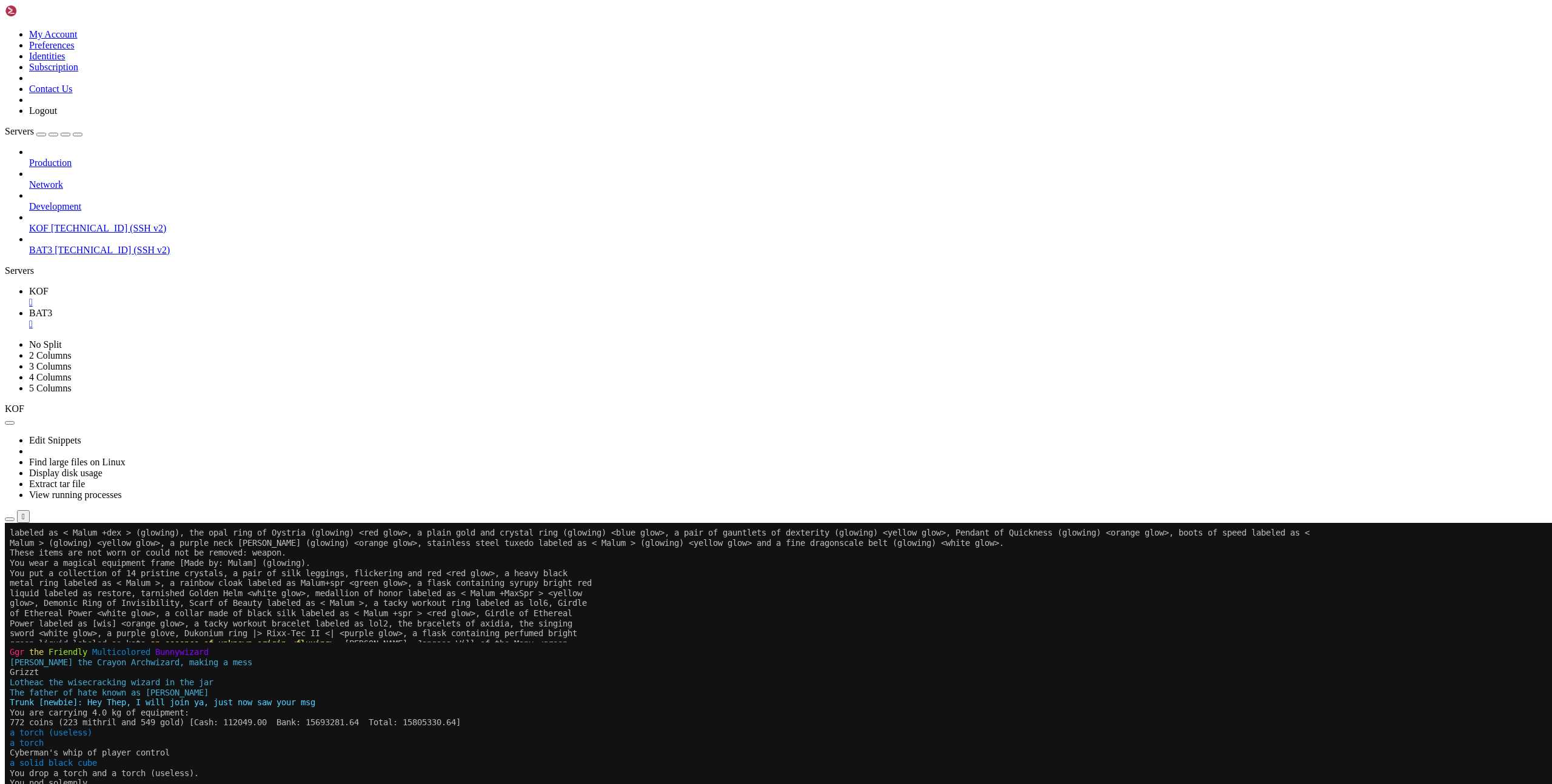
click at [178, 286] on link "KOF " at bounding box center [788, 297] width 1518 height 22
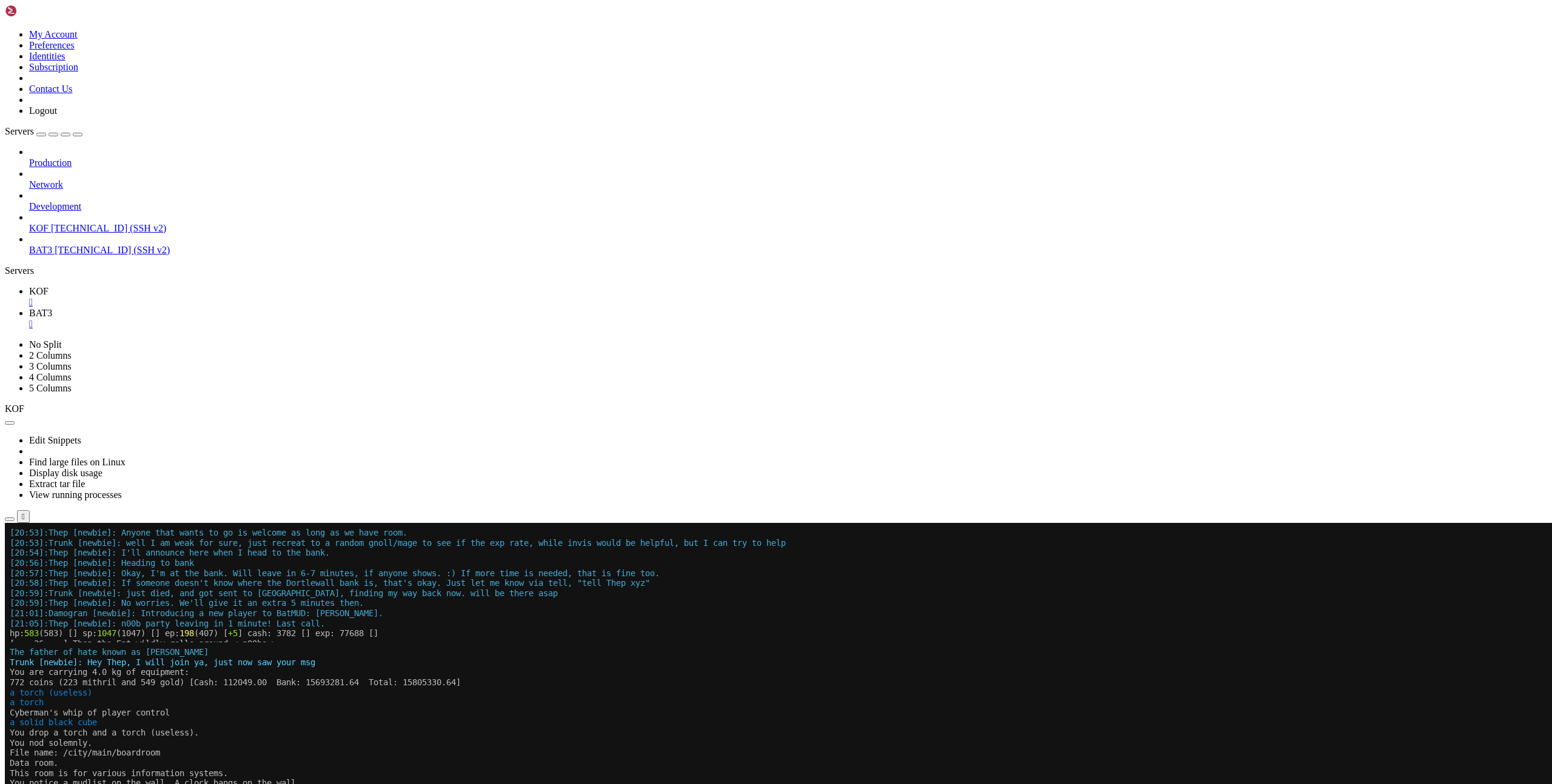
click at [667, 768] on x-row "and it is dead silent around you, except for the occasional creaks from the" at bounding box center [704, 764] width 1389 height 10
